Goal: Check status: Check status

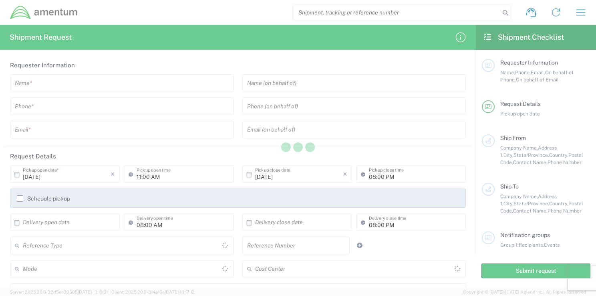
type input "United States"
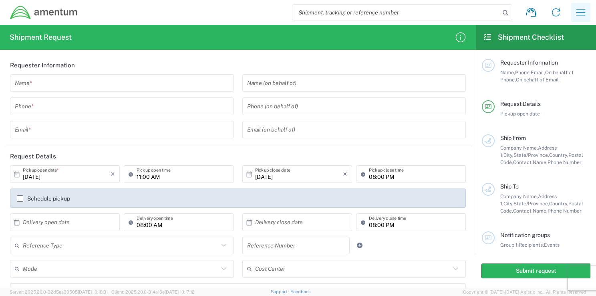
click at [578, 14] on icon "button" at bounding box center [581, 12] width 13 height 13
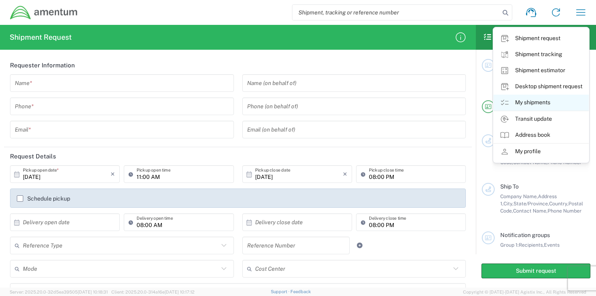
click at [528, 101] on link "My shipments" at bounding box center [541, 103] width 95 height 16
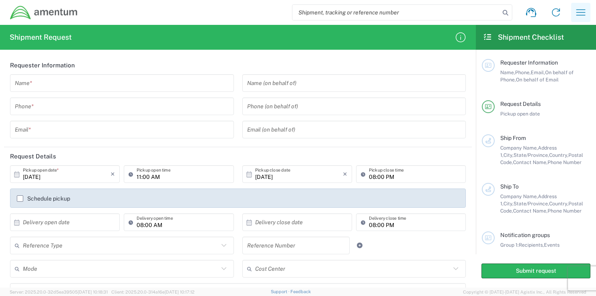
click at [580, 20] on button "button" at bounding box center [581, 12] width 19 height 19
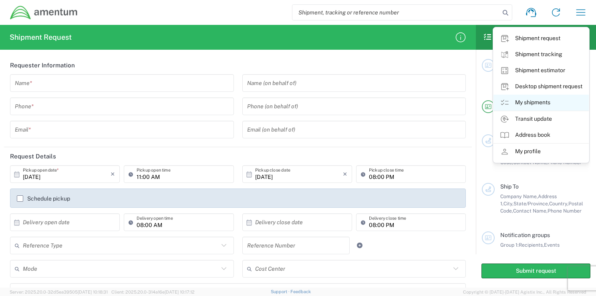
click at [520, 101] on link "My shipments" at bounding box center [541, 103] width 95 height 16
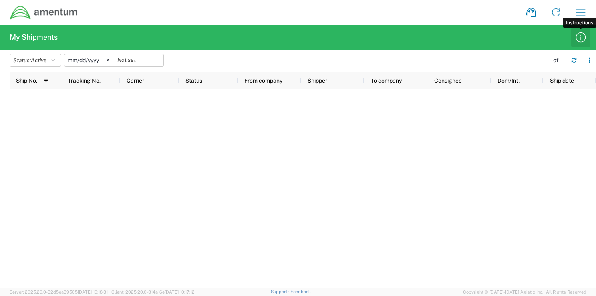
click at [580, 38] on icon "button" at bounding box center [581, 37] width 13 height 13
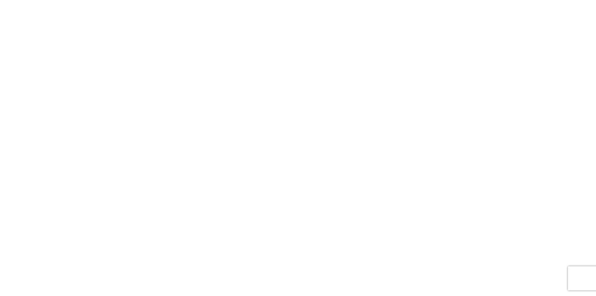
click at [164, 71] on agx-forms-root at bounding box center [298, 148] width 596 height 296
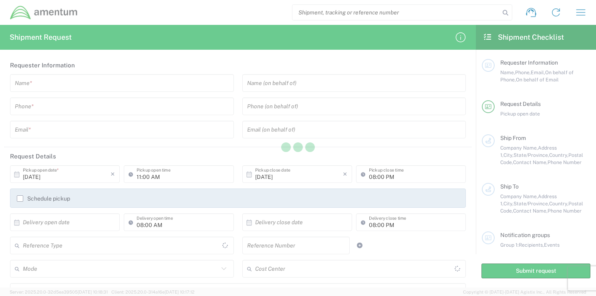
type input "[GEOGRAPHIC_DATA]"
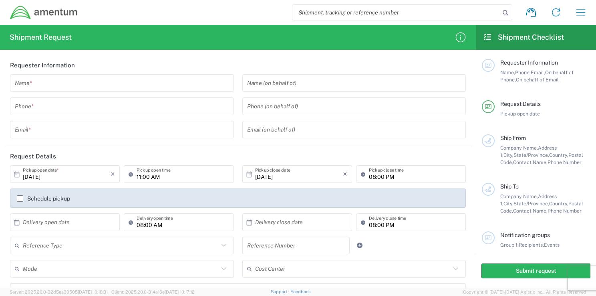
click at [487, 38] on icon at bounding box center [487, 36] width 9 height 7
click at [582, 10] on icon "button" at bounding box center [581, 12] width 13 height 13
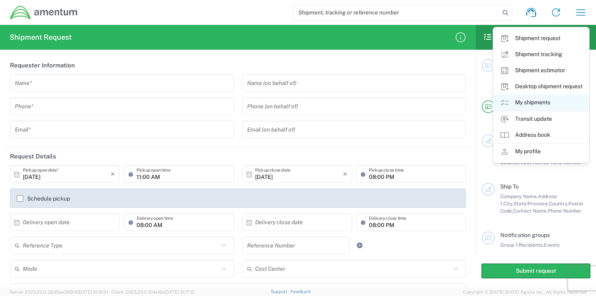
click at [536, 101] on link "My shipments" at bounding box center [541, 103] width 95 height 16
